Goal: Information Seeking & Learning: Learn about a topic

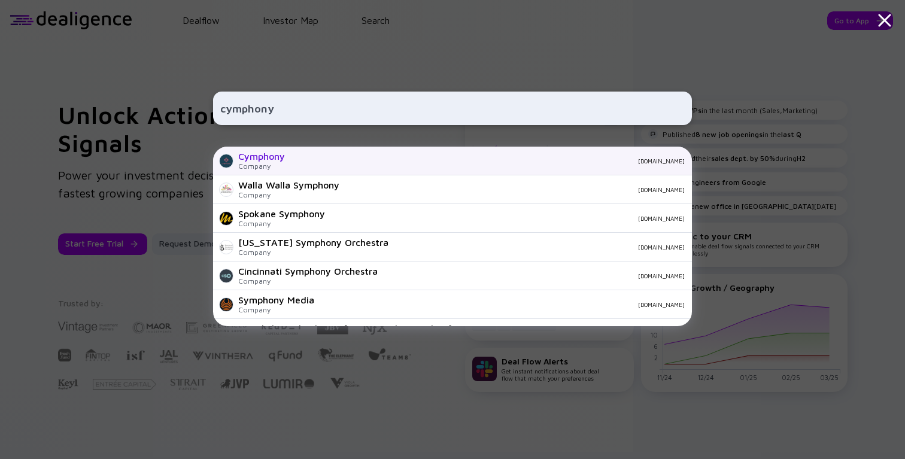
type input "cymphony"
click at [269, 162] on div "Cymphony" at bounding box center [261, 156] width 47 height 11
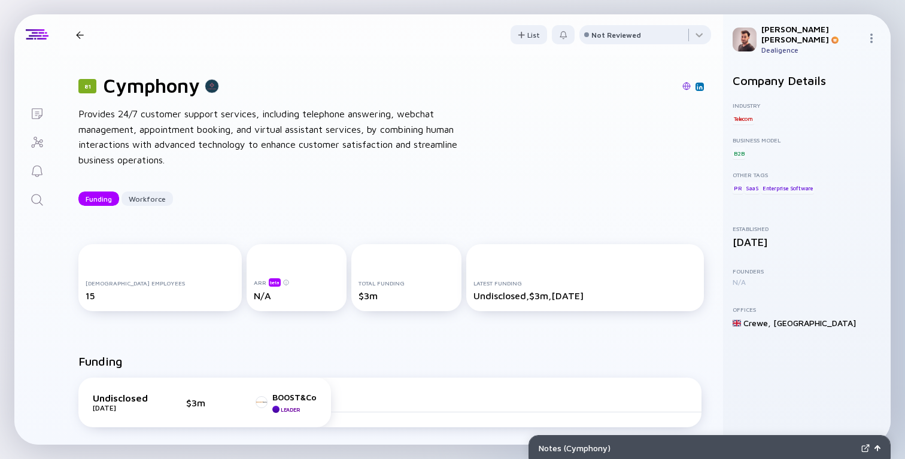
click at [567, 101] on div "81 Cymphony Provides 24/7 customer support services, including telephone answer…" at bounding box center [391, 140] width 664 height 170
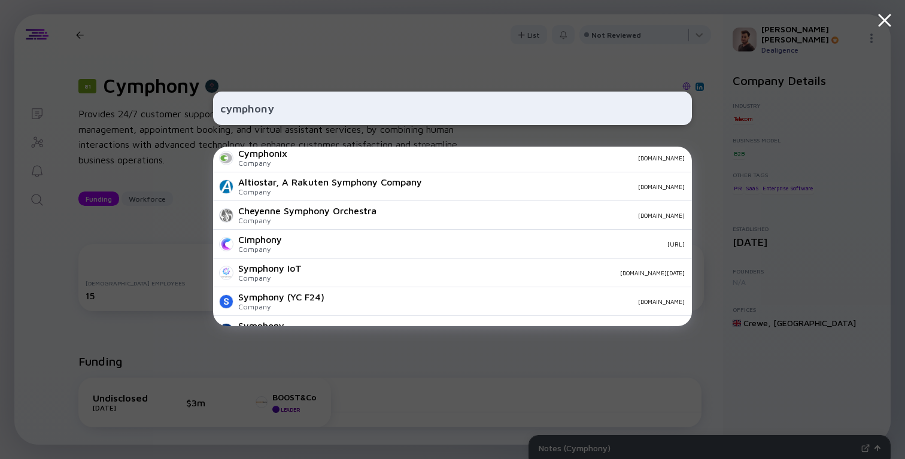
scroll to position [213, 0]
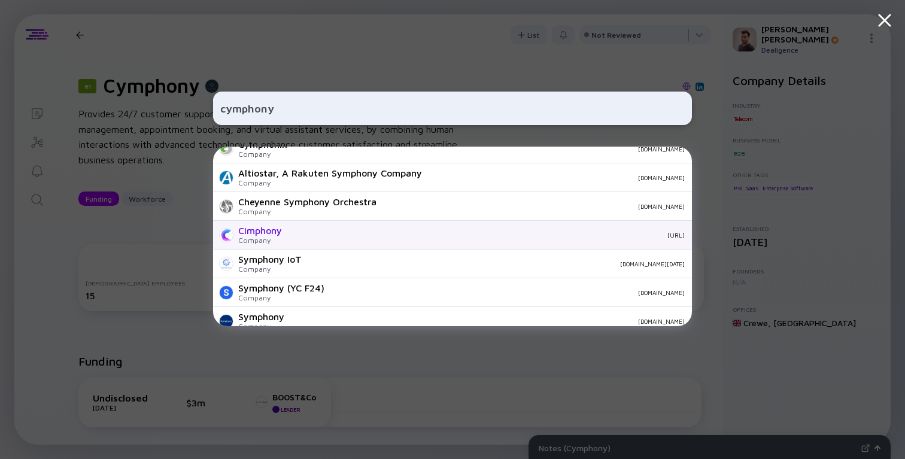
type input "cymphony"
click at [486, 241] on div "Cimphony Company cimphony.ai" at bounding box center [452, 235] width 479 height 29
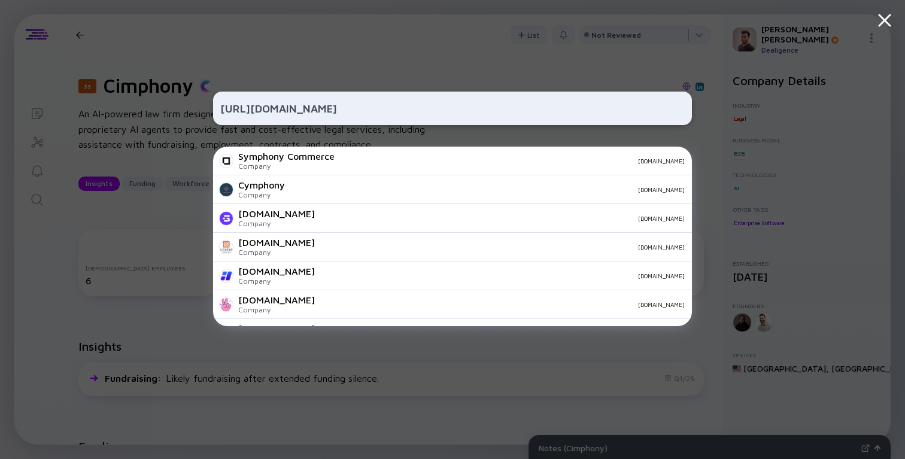
type input "https://cymphony.io"
click at [444, 63] on div "https://cymphony.io Symphony Commerce Company shopblocks.com Cymphony Company c…" at bounding box center [452, 229] width 479 height 459
click at [383, 50] on div "https://cymphony.io Symphony Commerce Company shopblocks.com Cymphony Company c…" at bounding box center [452, 229] width 479 height 459
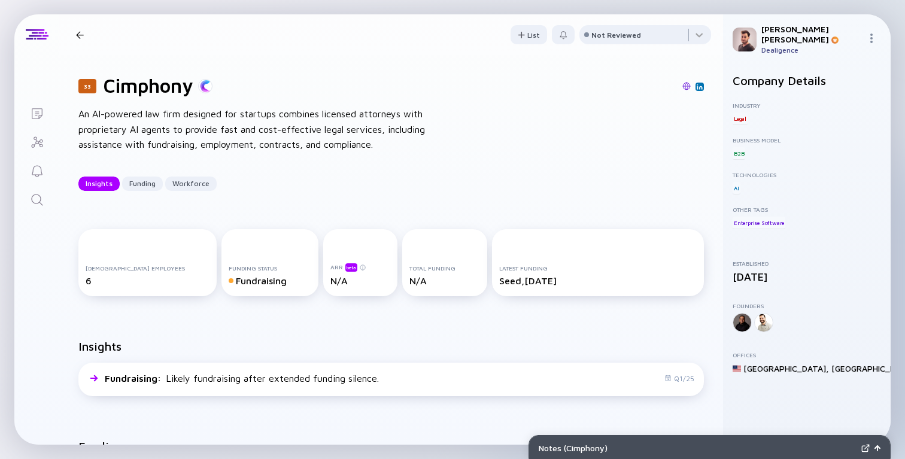
click at [528, 132] on div "33 Cimphony An AI-powered law firm designed for startups combines licensed atto…" at bounding box center [391, 132] width 664 height 155
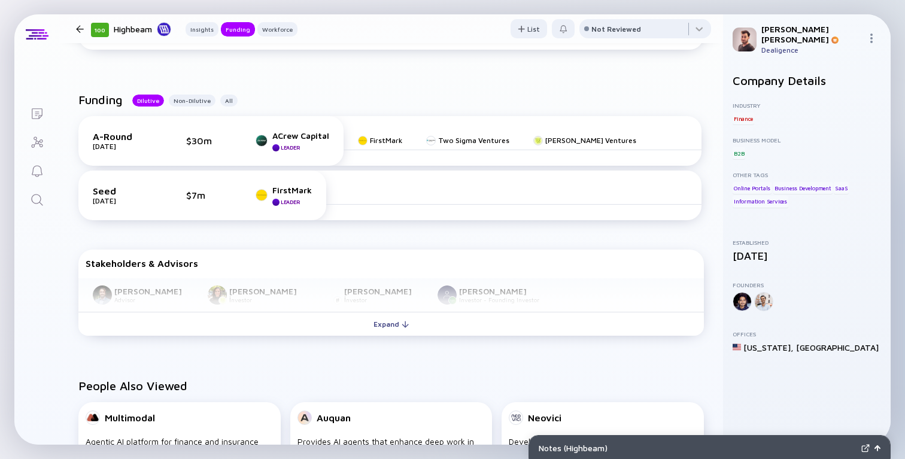
scroll to position [337, 0]
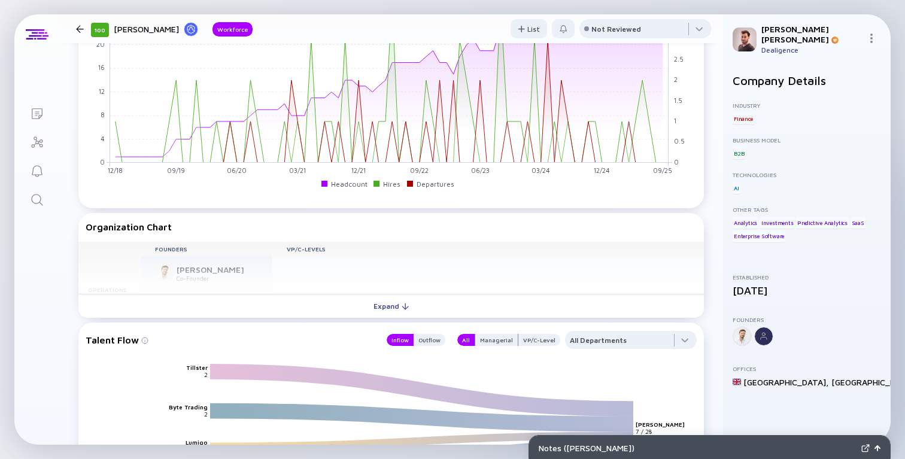
scroll to position [661, 0]
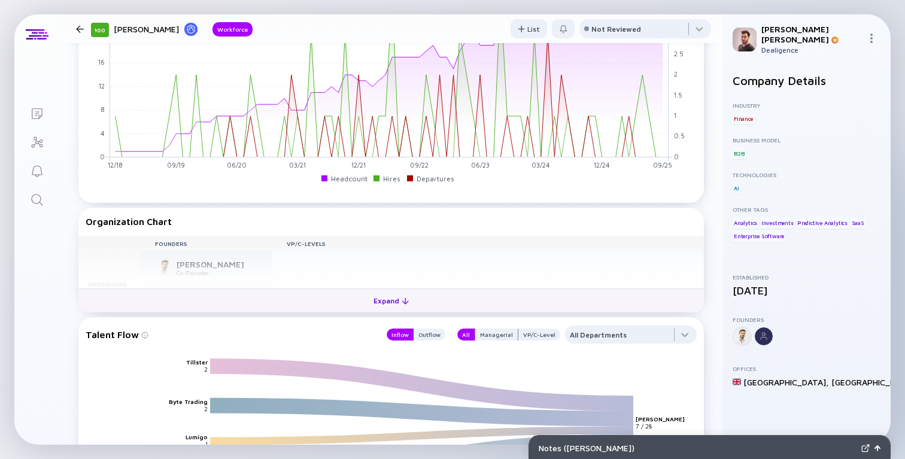
click at [422, 305] on button "Expand" at bounding box center [391, 301] width 626 height 24
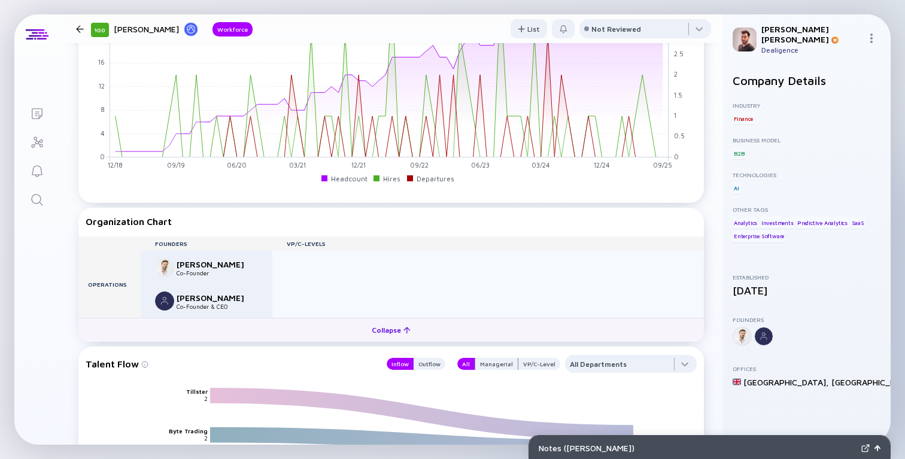
click at [389, 340] on div "Collapse" at bounding box center [391, 330] width 53 height 19
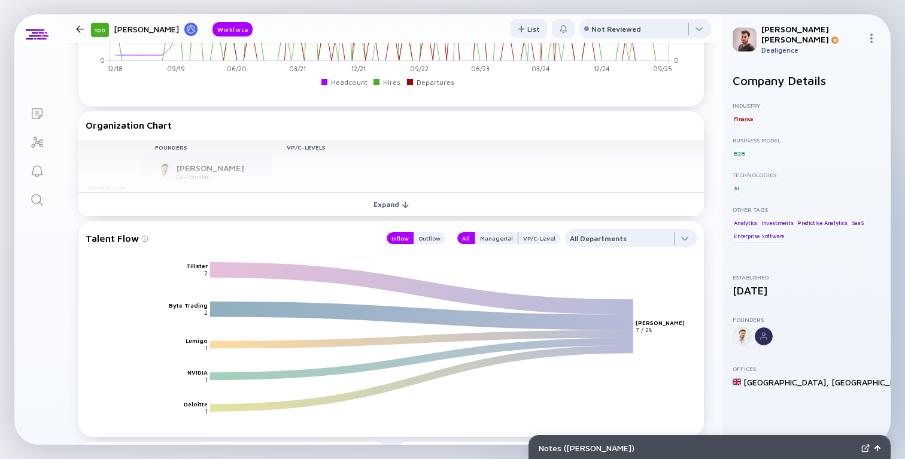
scroll to position [763, 0]
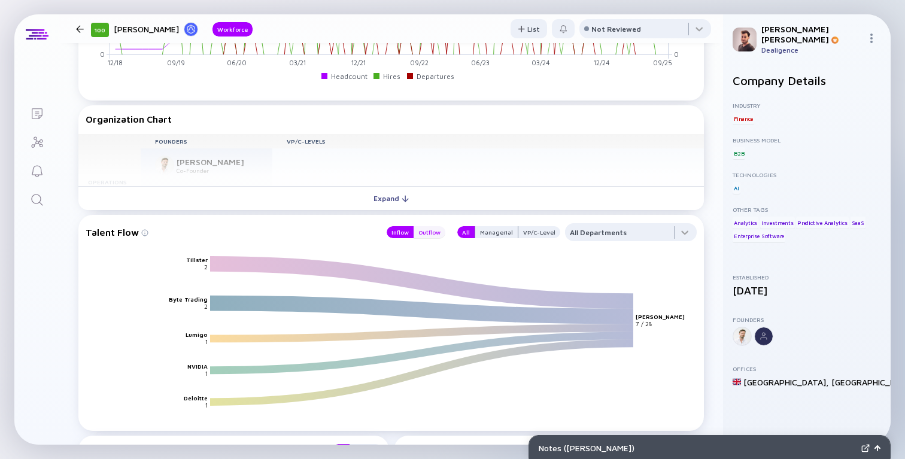
click at [428, 237] on div "Outflow" at bounding box center [430, 232] width 32 height 12
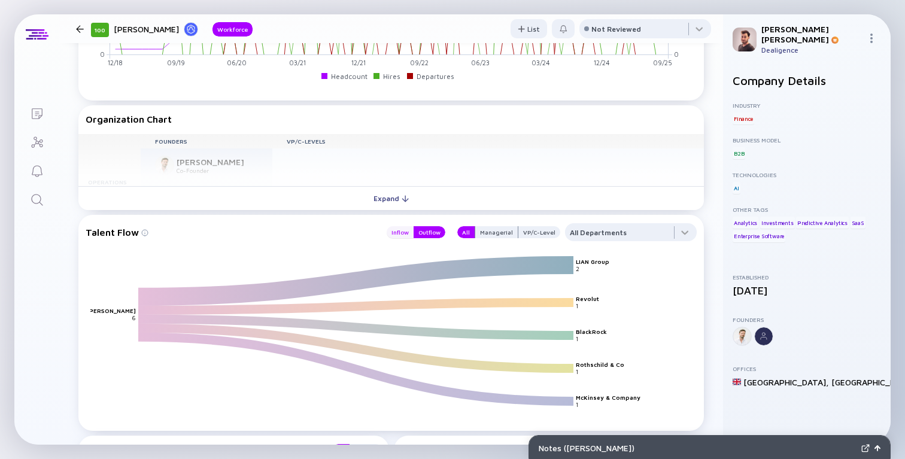
click at [411, 235] on div "Inflow" at bounding box center [400, 232] width 27 height 12
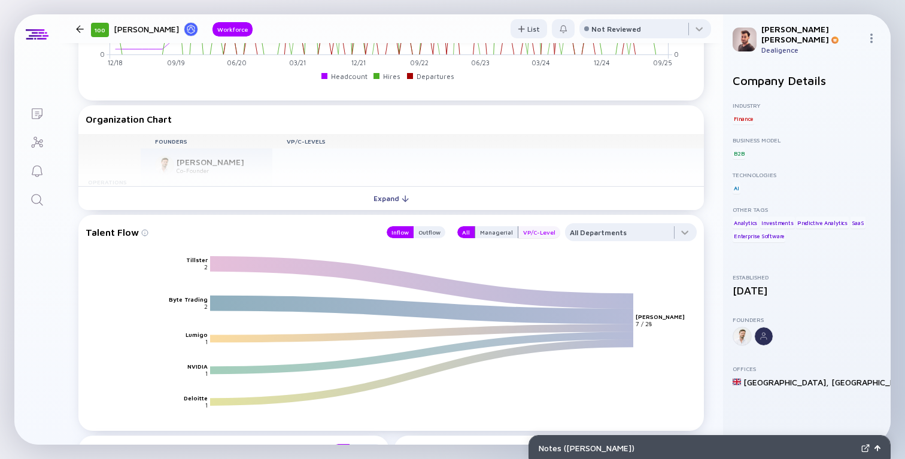
click at [547, 231] on div "VP/C-Level" at bounding box center [540, 232] width 42 height 12
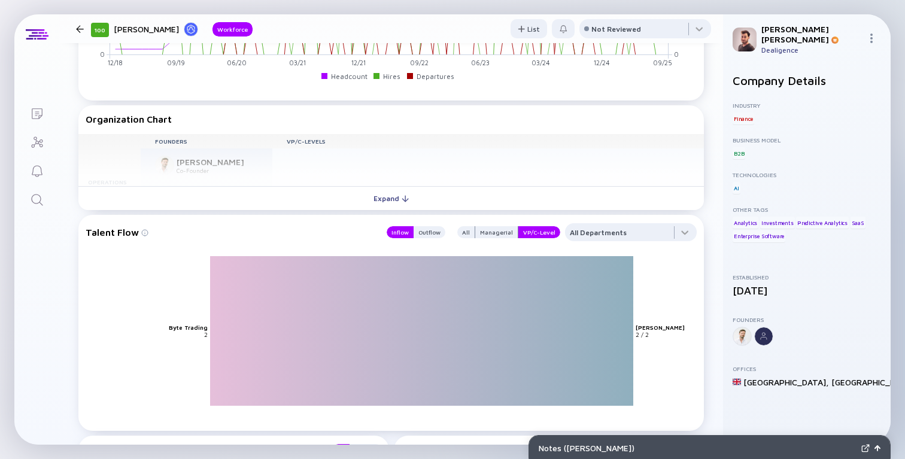
click at [516, 226] on div "All Managerial VP/C-Level" at bounding box center [505, 232] width 110 height 18
click at [515, 237] on div "Managerial" at bounding box center [496, 232] width 43 height 12
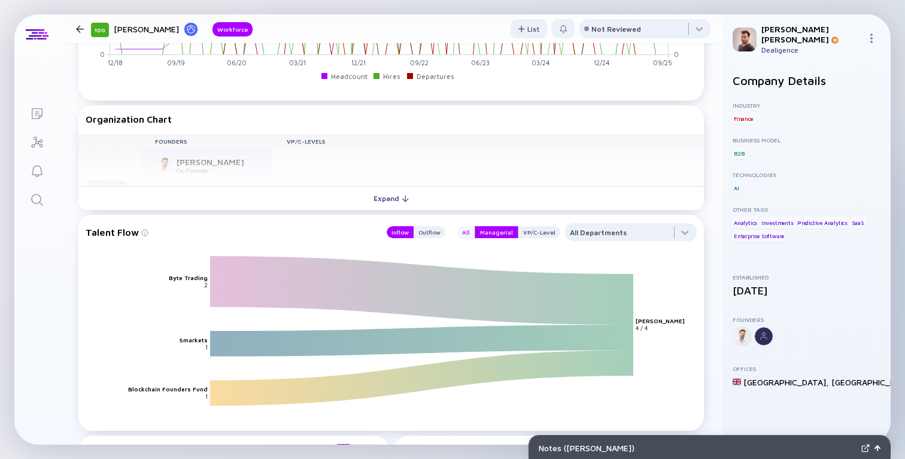
click at [468, 233] on div "All" at bounding box center [466, 232] width 17 height 12
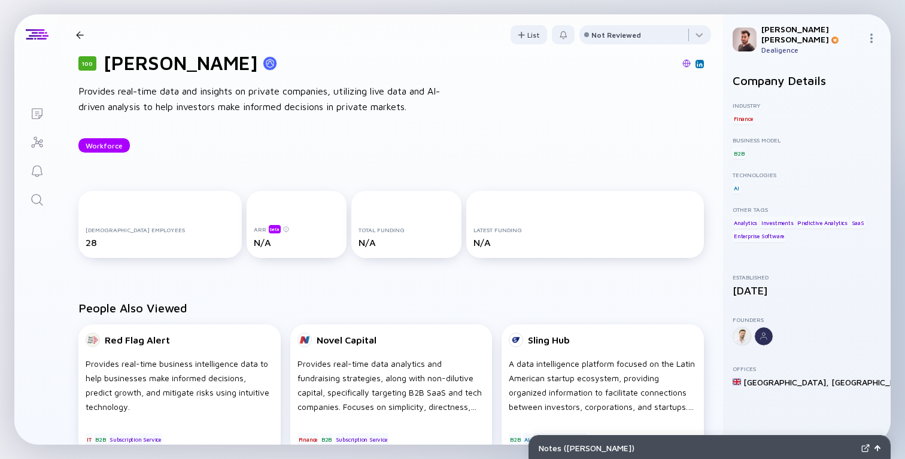
scroll to position [0, 0]
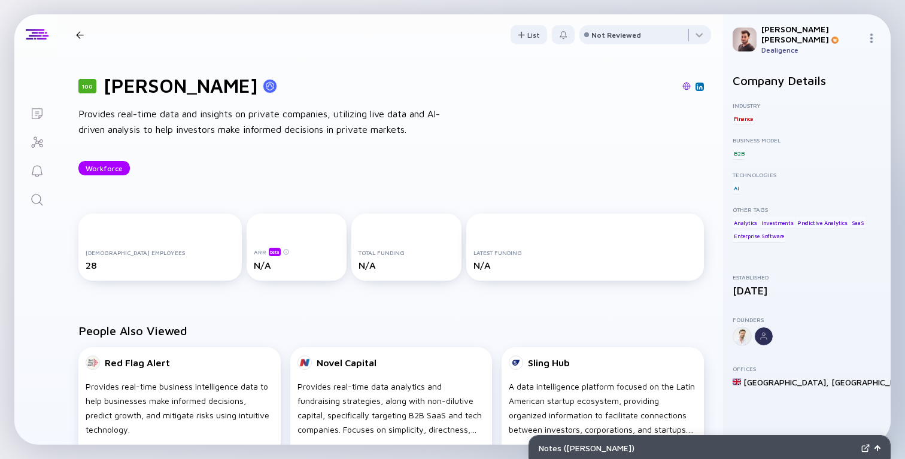
click at [460, 169] on div "Workforce" at bounding box center [391, 168] width 626 height 14
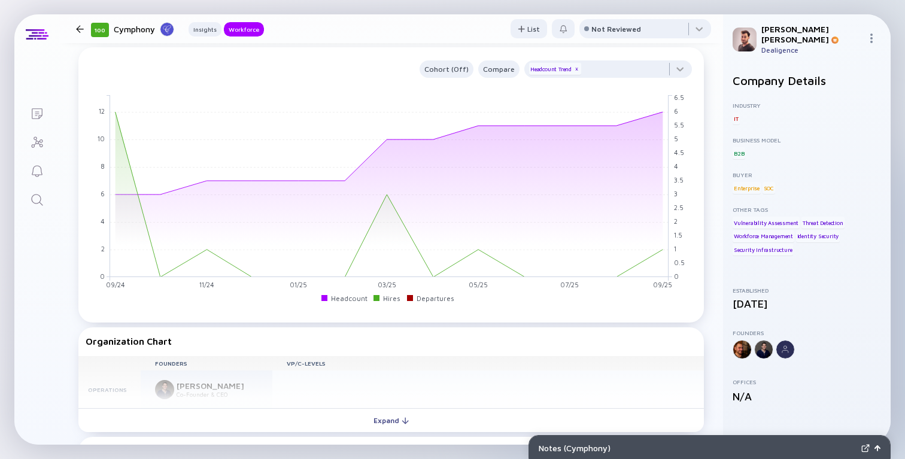
scroll to position [762, 0]
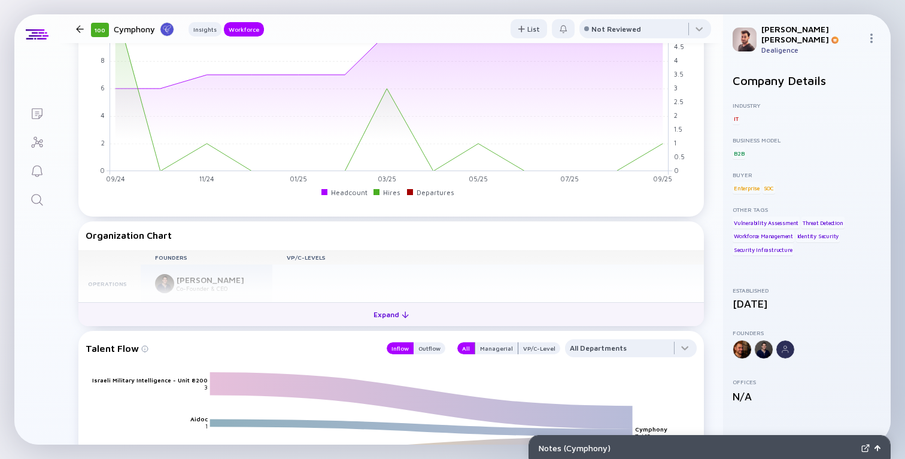
click at [339, 326] on button "Expand" at bounding box center [391, 314] width 626 height 24
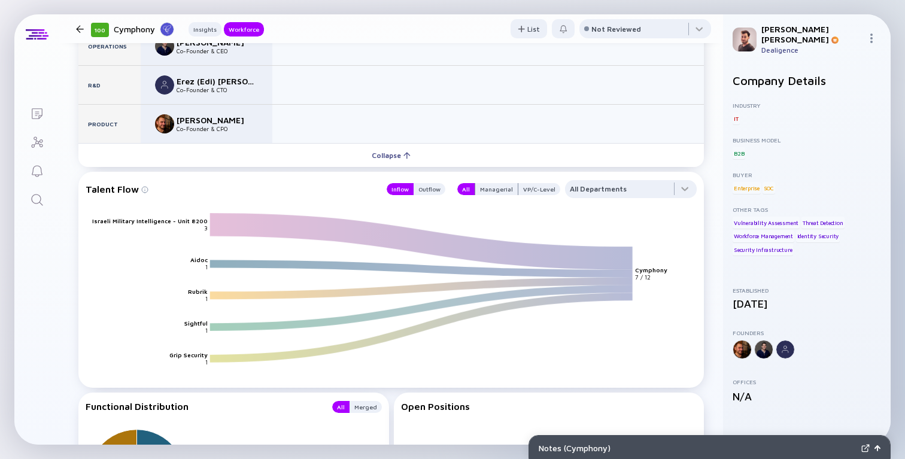
scroll to position [1011, 0]
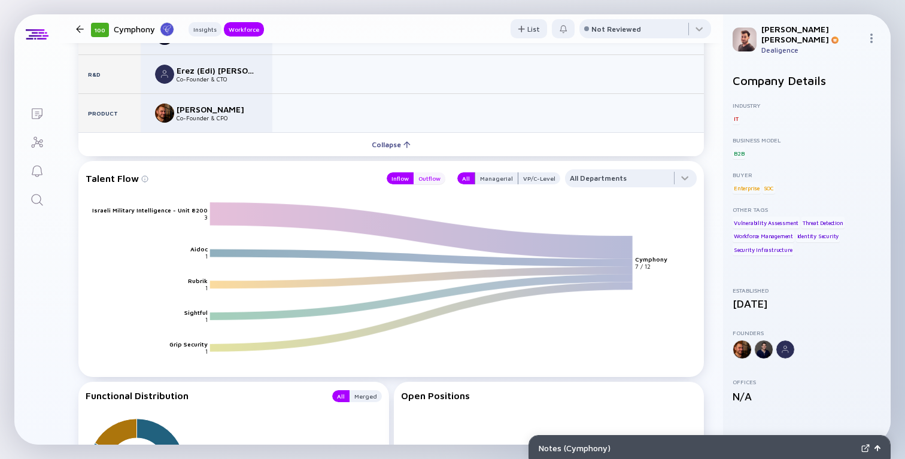
click at [436, 180] on div "Outflow" at bounding box center [430, 178] width 32 height 12
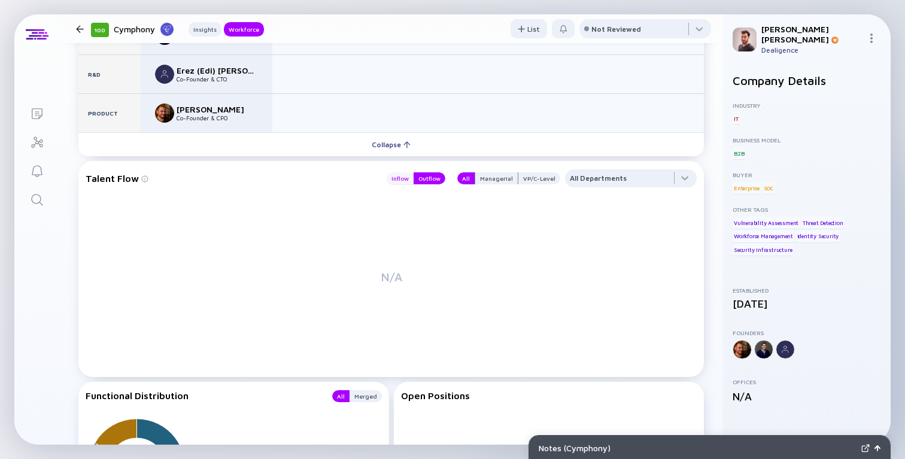
click at [398, 180] on div "Inflow" at bounding box center [400, 178] width 27 height 12
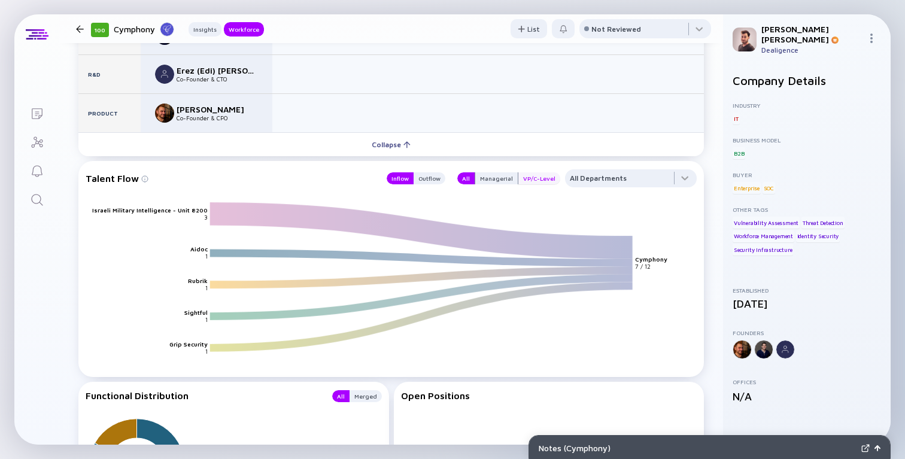
click at [527, 177] on div "VP/C-Level" at bounding box center [540, 178] width 42 height 12
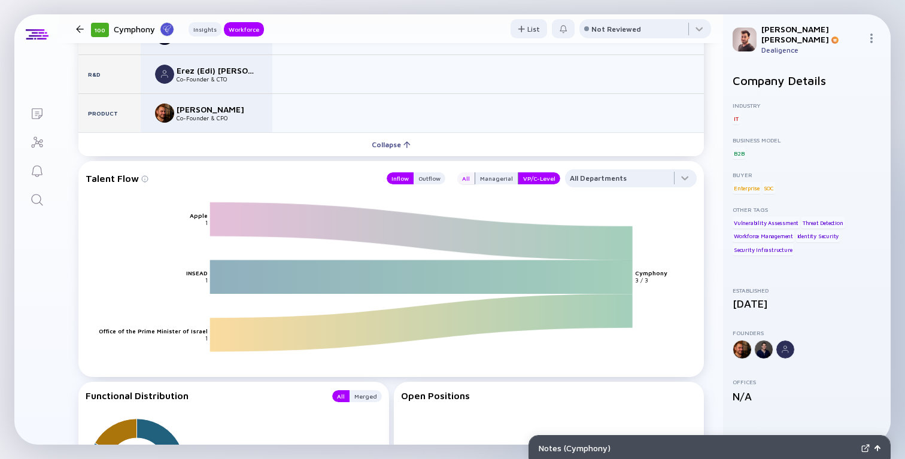
click at [466, 178] on div "All" at bounding box center [466, 178] width 17 height 12
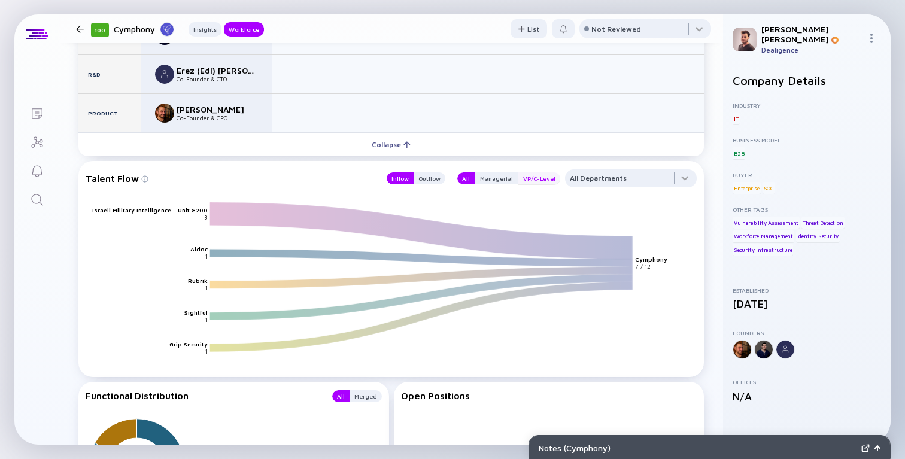
click at [543, 183] on div "VP/C-Level" at bounding box center [540, 178] width 42 height 12
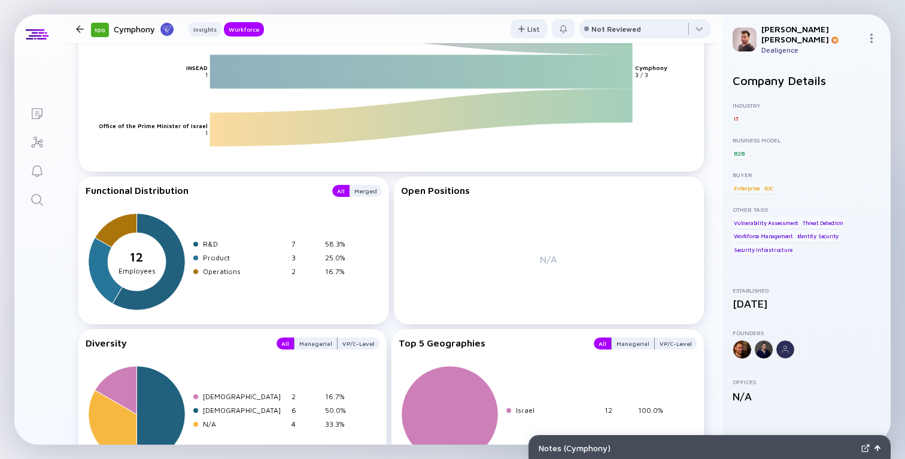
scroll to position [1205, 0]
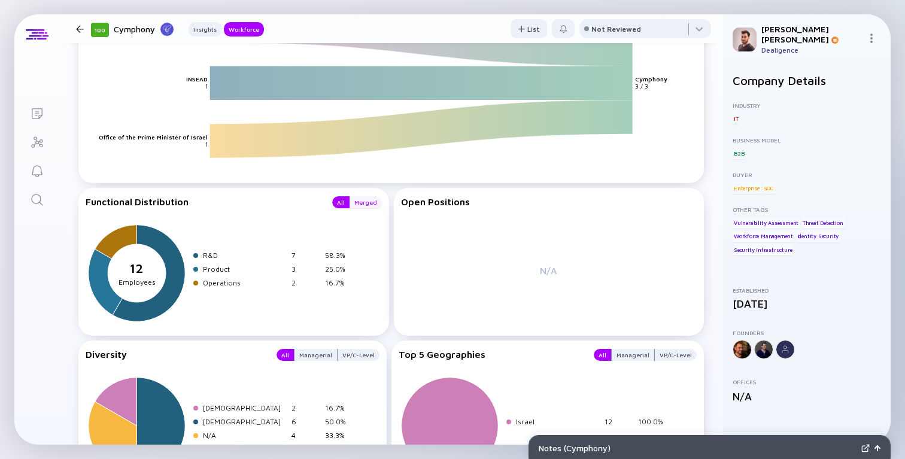
click at [353, 206] on div "Merged" at bounding box center [366, 202] width 32 height 12
click at [334, 202] on div "All Merged" at bounding box center [353, 202] width 57 height 12
click at [348, 205] on div "All" at bounding box center [340, 202] width 17 height 12
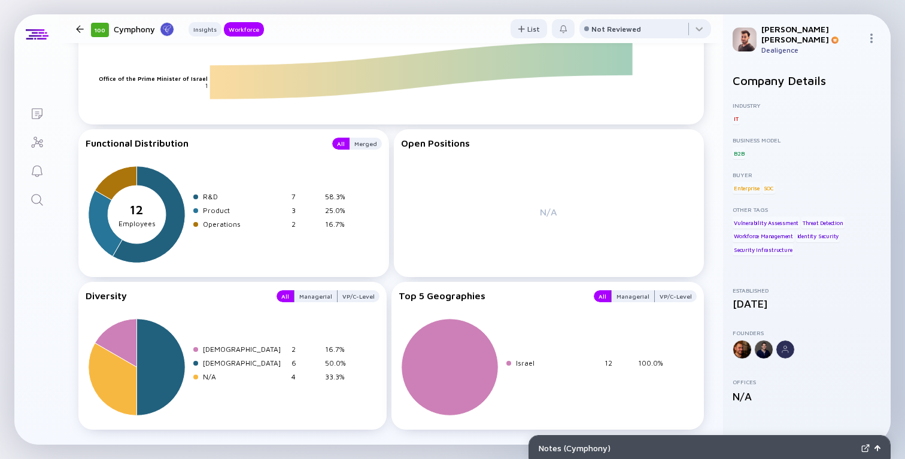
scroll to position [1298, 0]
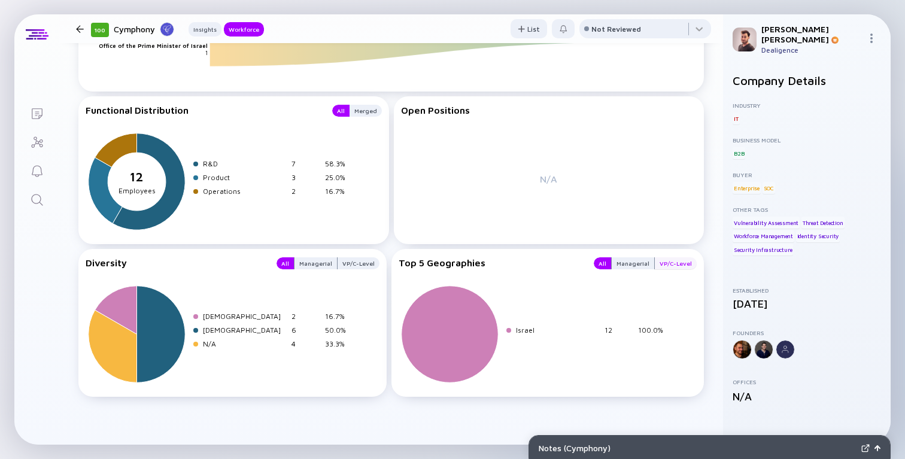
click at [675, 267] on div "VP/C-Level" at bounding box center [676, 263] width 42 height 12
click at [604, 263] on div "All" at bounding box center [602, 263] width 17 height 12
click at [356, 268] on div "VP/C-Level" at bounding box center [359, 263] width 42 height 12
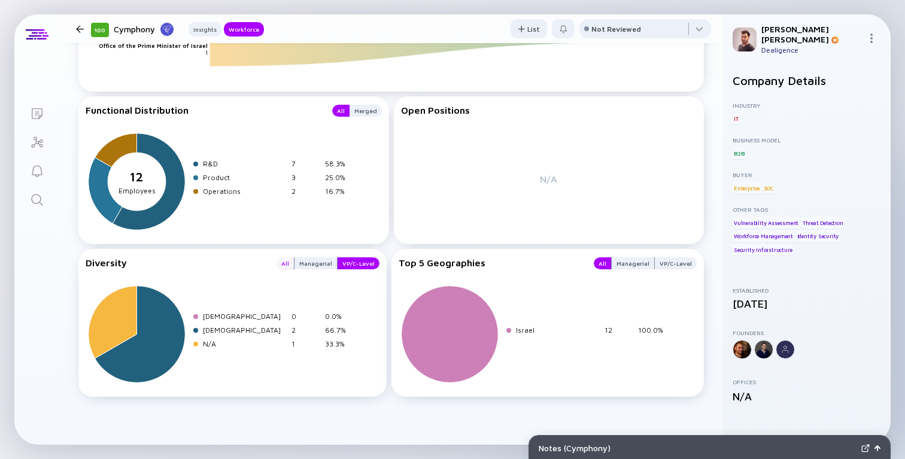
click at [287, 265] on div "All" at bounding box center [285, 263] width 17 height 12
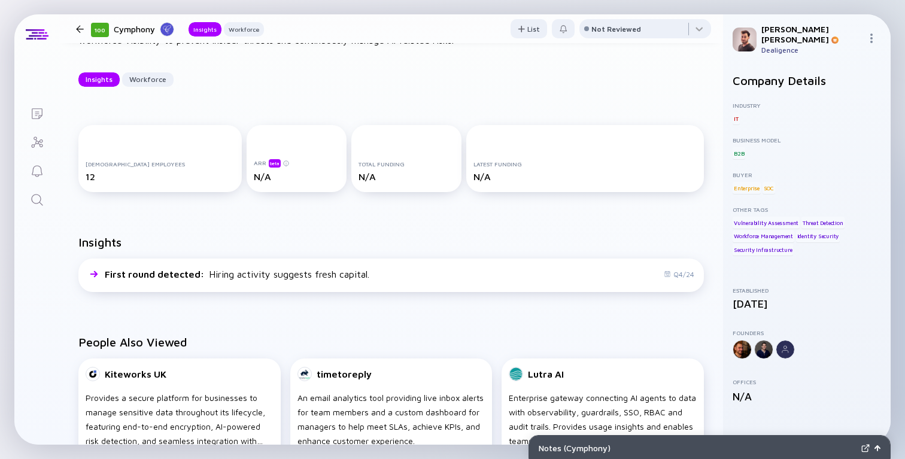
scroll to position [0, 0]
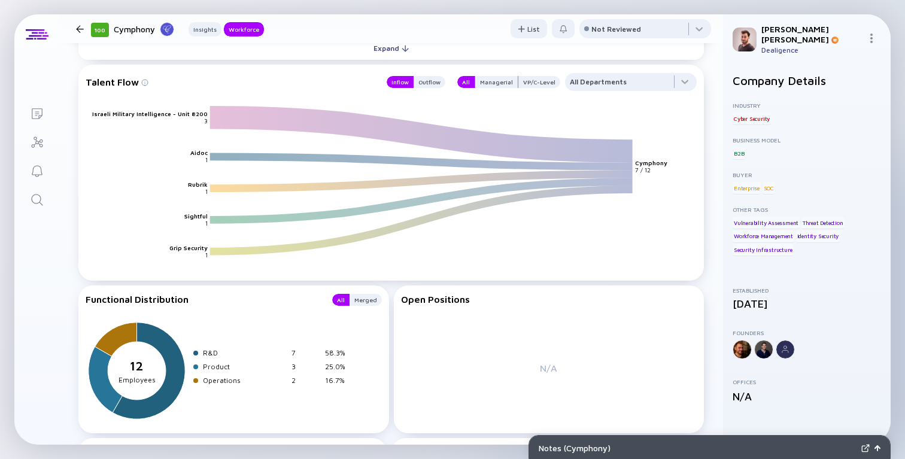
scroll to position [956, 0]
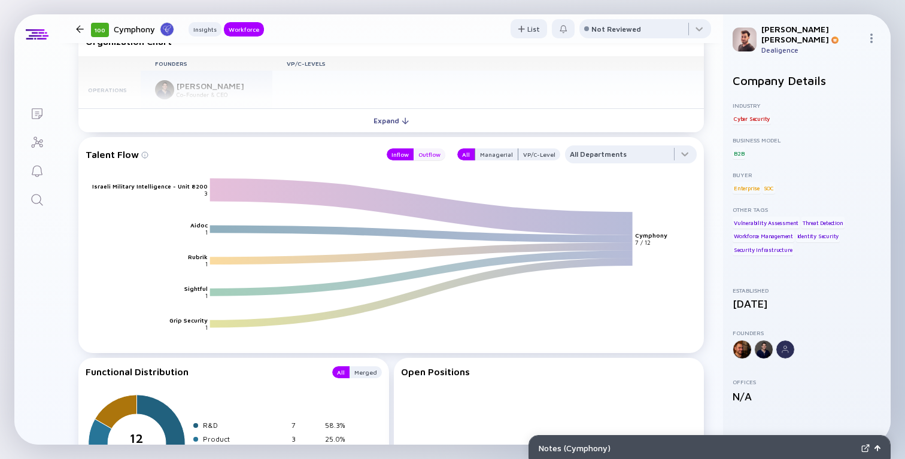
click at [435, 153] on div "Outflow" at bounding box center [430, 155] width 32 height 12
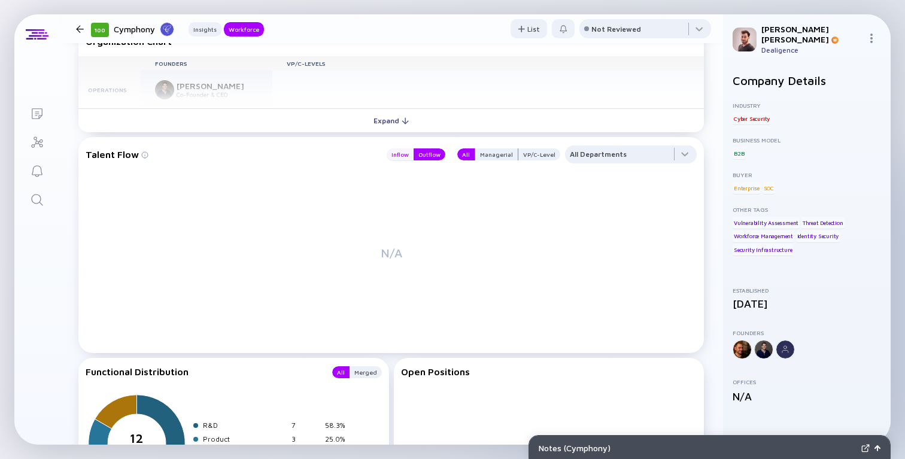
click at [397, 155] on div "Inflow" at bounding box center [400, 155] width 27 height 12
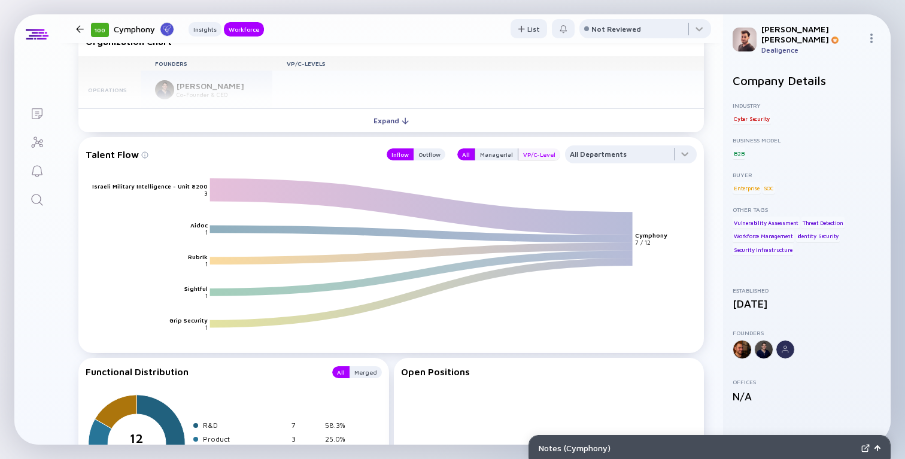
click at [535, 153] on div "VP/C-Level" at bounding box center [540, 155] width 42 height 12
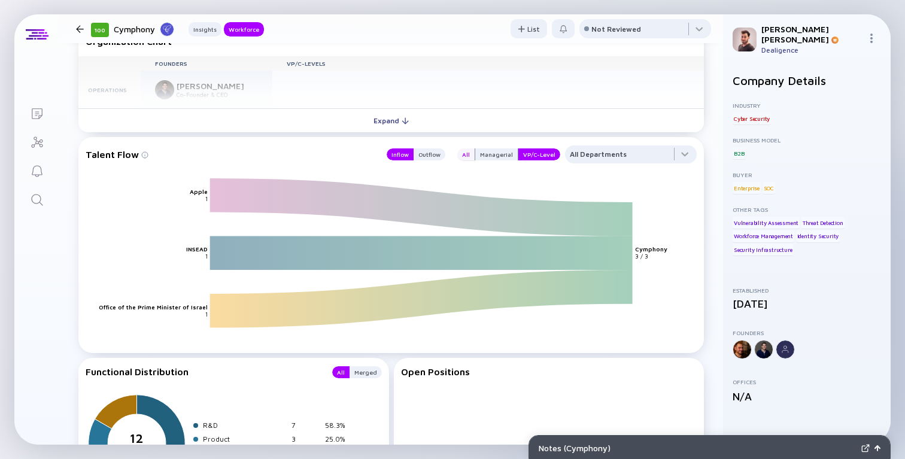
click at [472, 156] on div "All" at bounding box center [466, 155] width 17 height 12
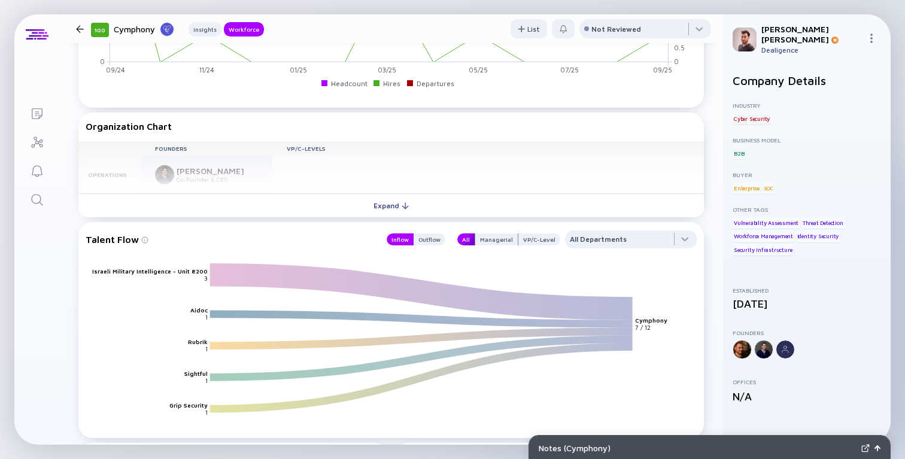
scroll to position [863, 0]
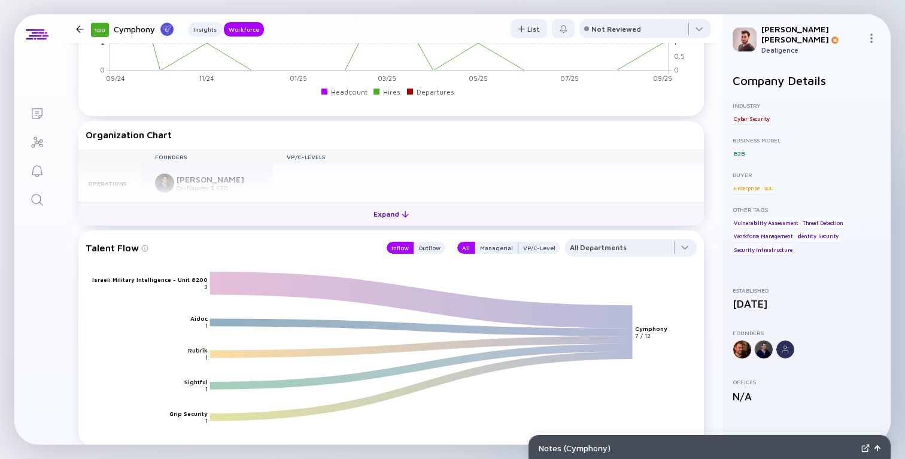
click at [402, 217] on div at bounding box center [405, 214] width 7 height 7
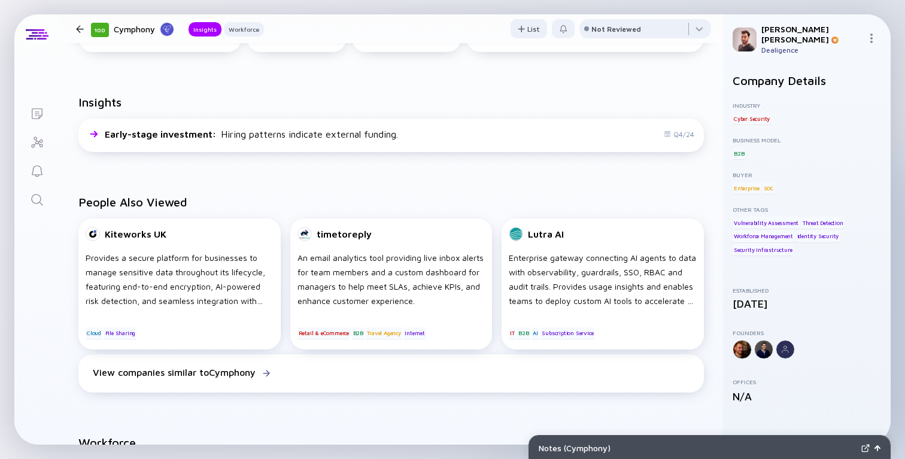
scroll to position [0, 0]
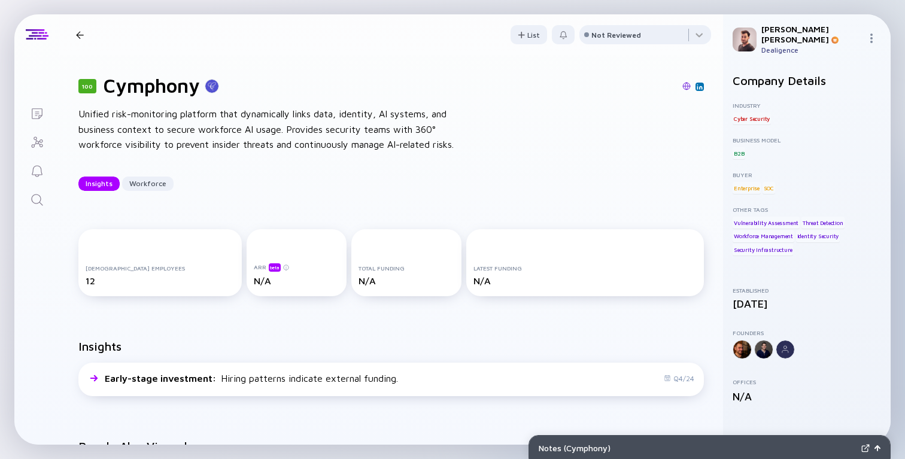
click at [461, 189] on div "Insights Workforce" at bounding box center [391, 184] width 626 height 14
